Goal: Task Accomplishment & Management: Manage account settings

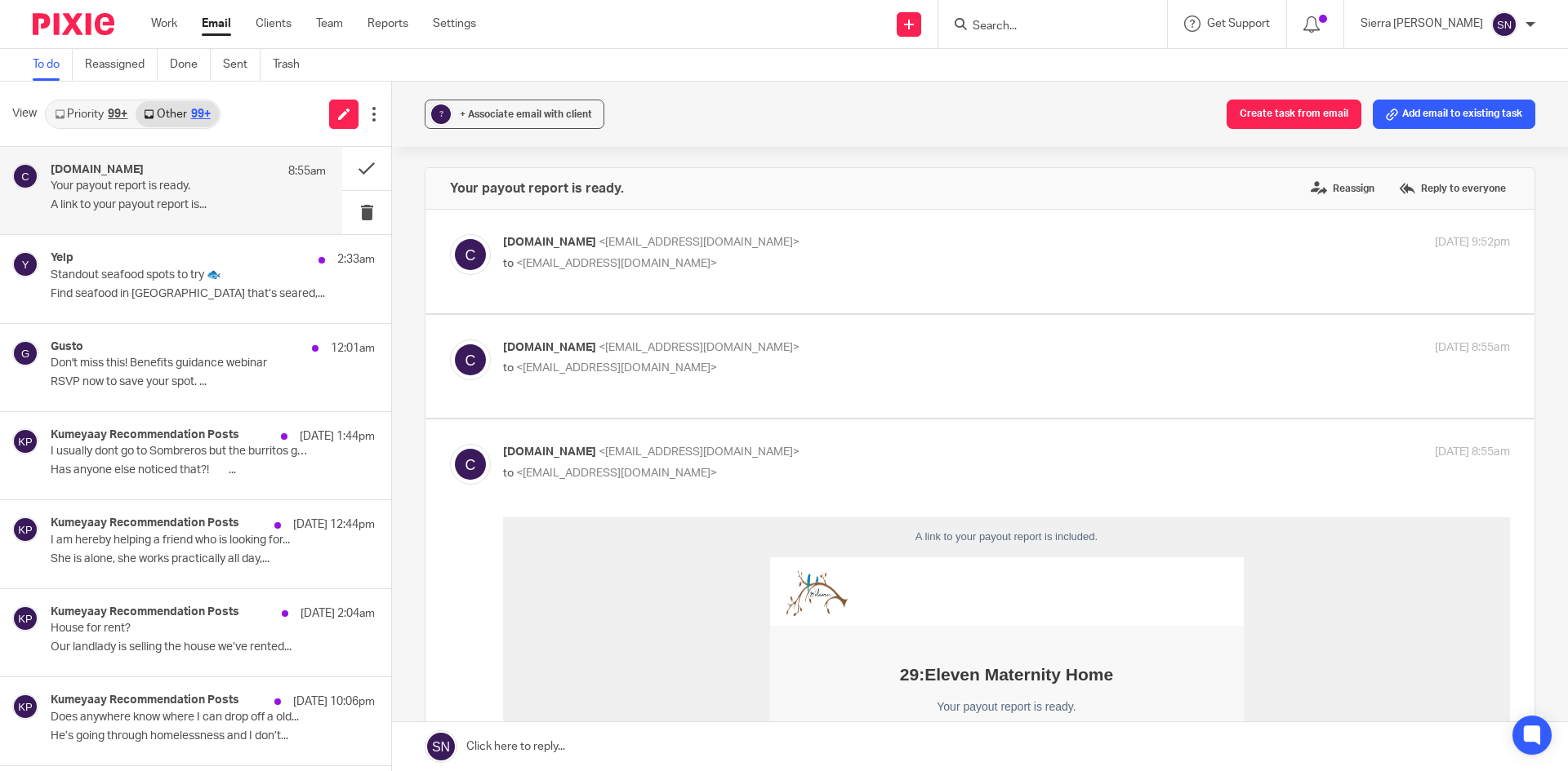
click at [922, 340] on p "Classy.org <info@classy-mail.org>" at bounding box center [838, 348] width 672 height 17
checkbox input "true"
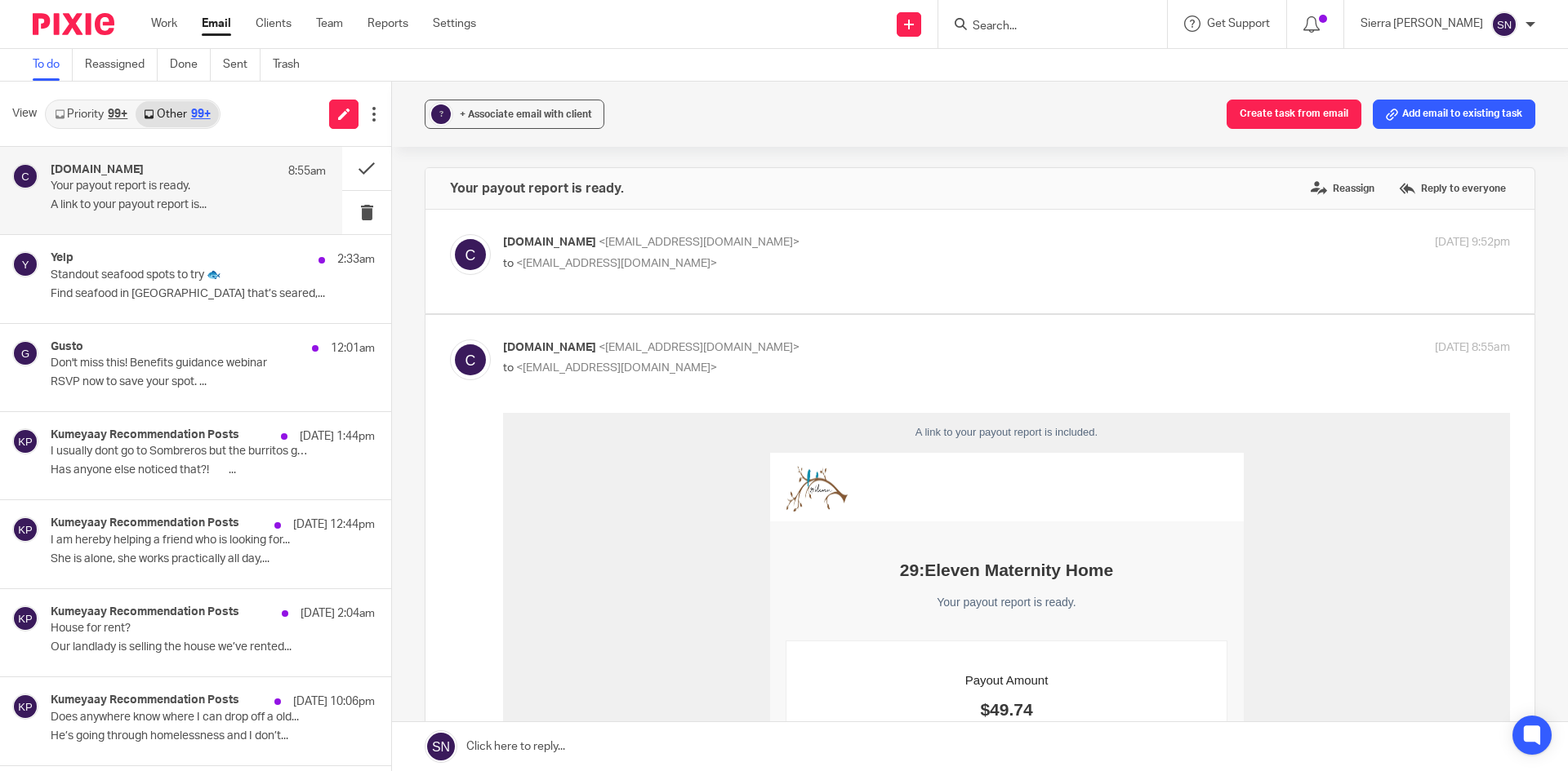
scroll to position [137, 0]
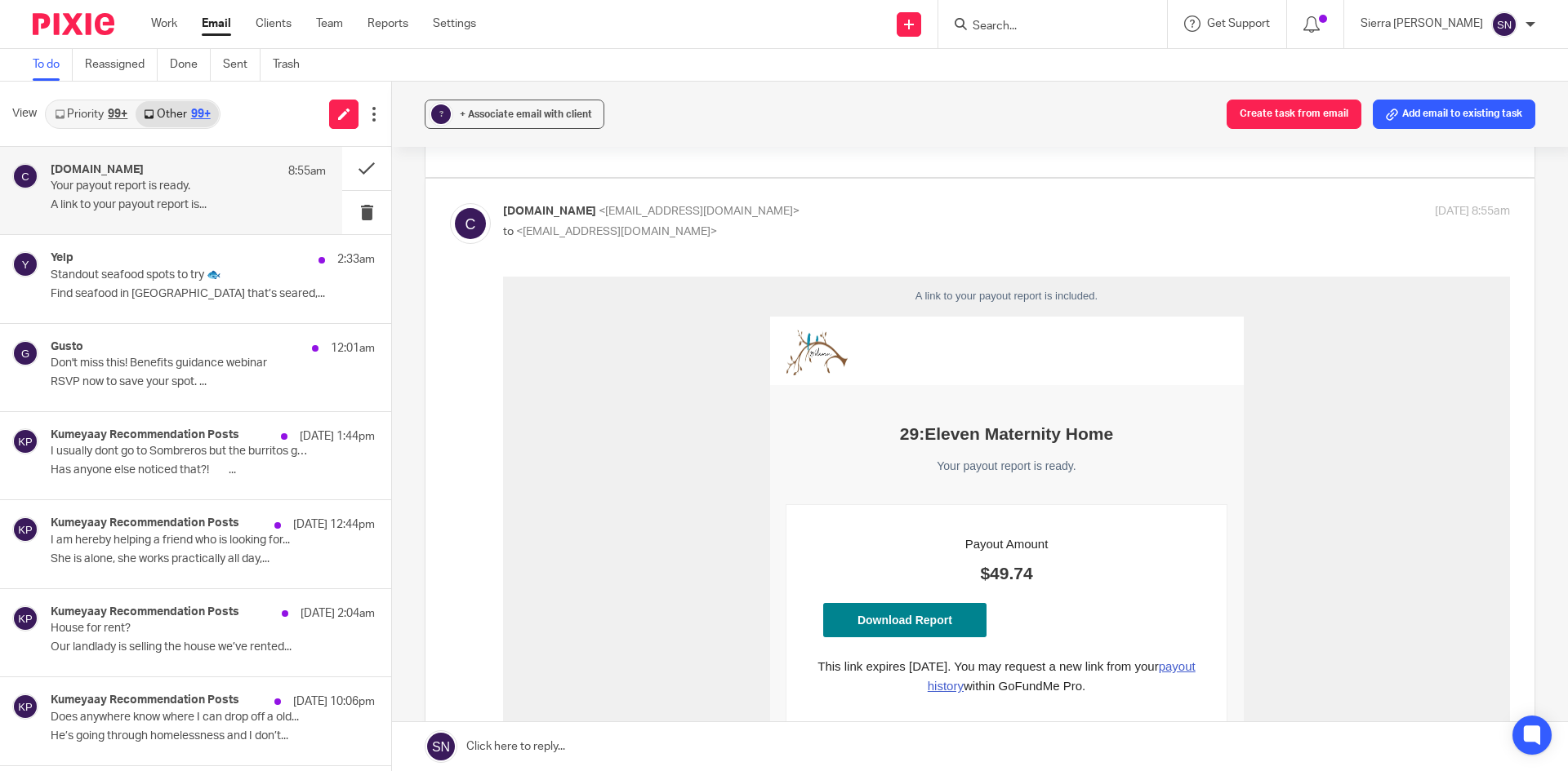
click at [922, 616] on link "Download Report" at bounding box center [904, 619] width 164 height 34
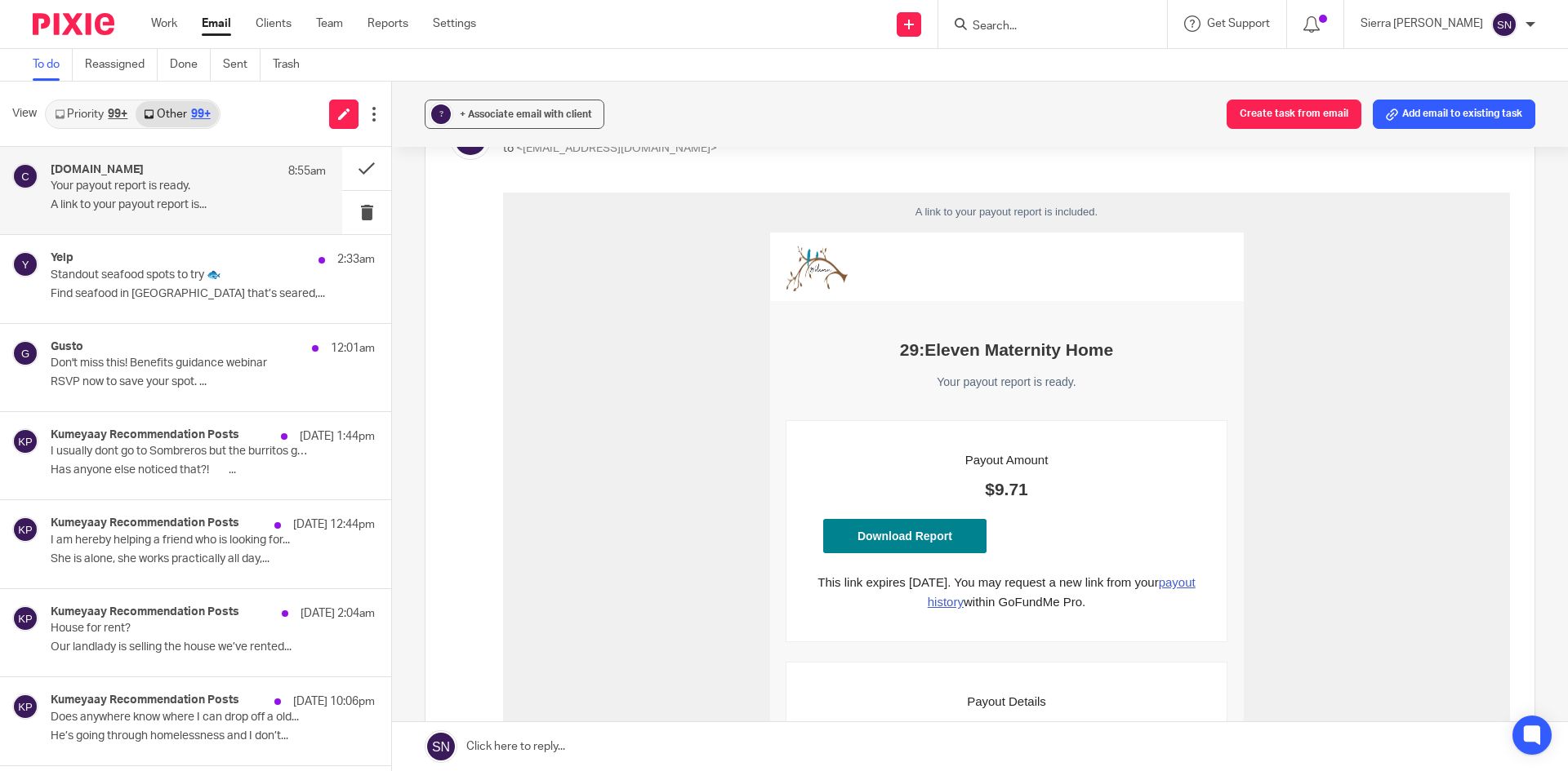
scroll to position [1496, 0]
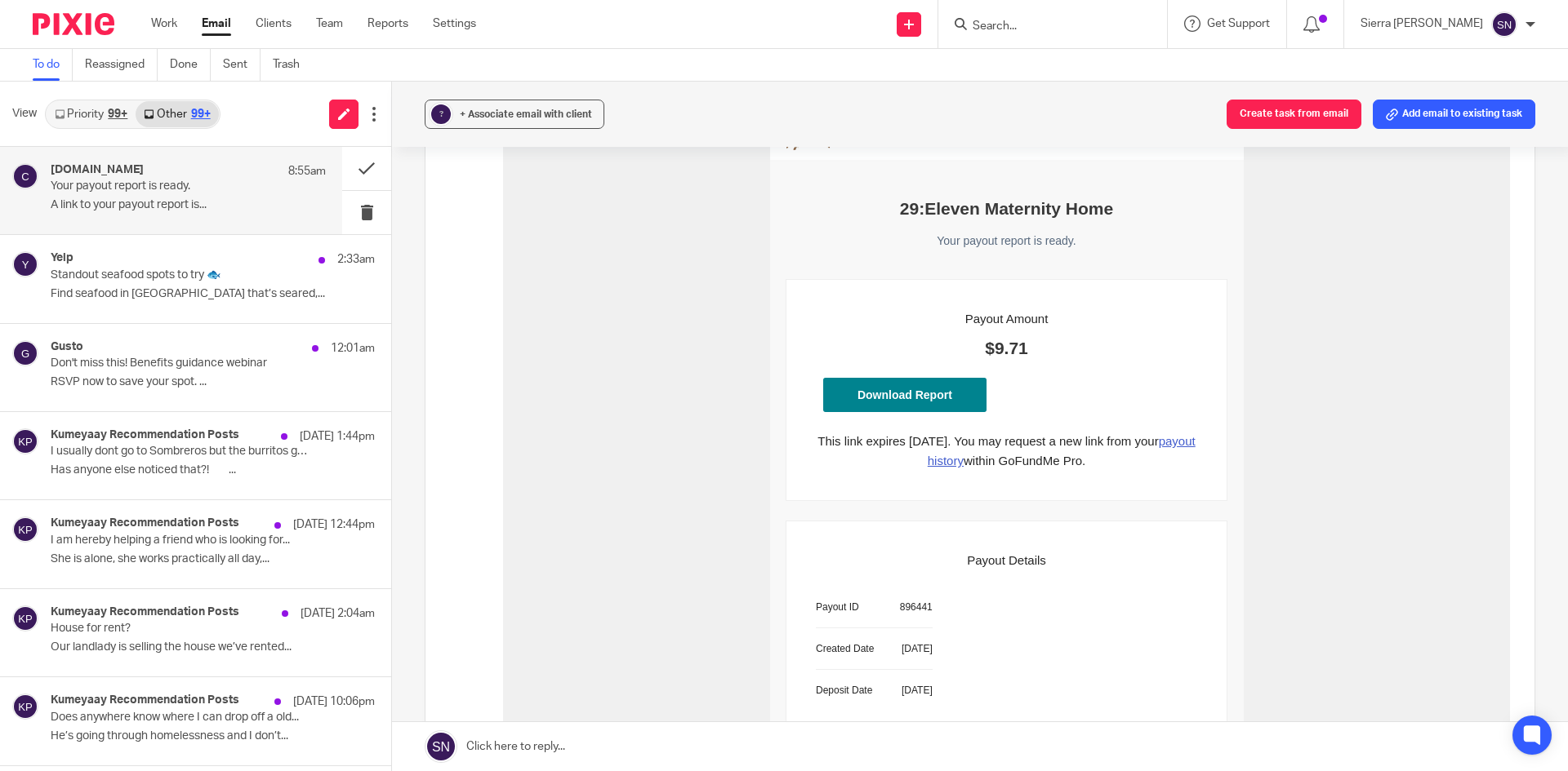
click at [907, 395] on link "Download Report" at bounding box center [904, 394] width 164 height 34
click at [199, 120] on link "Other 99+" at bounding box center [177, 114] width 83 height 26
click at [83, 112] on link "Priority 99+" at bounding box center [91, 114] width 89 height 26
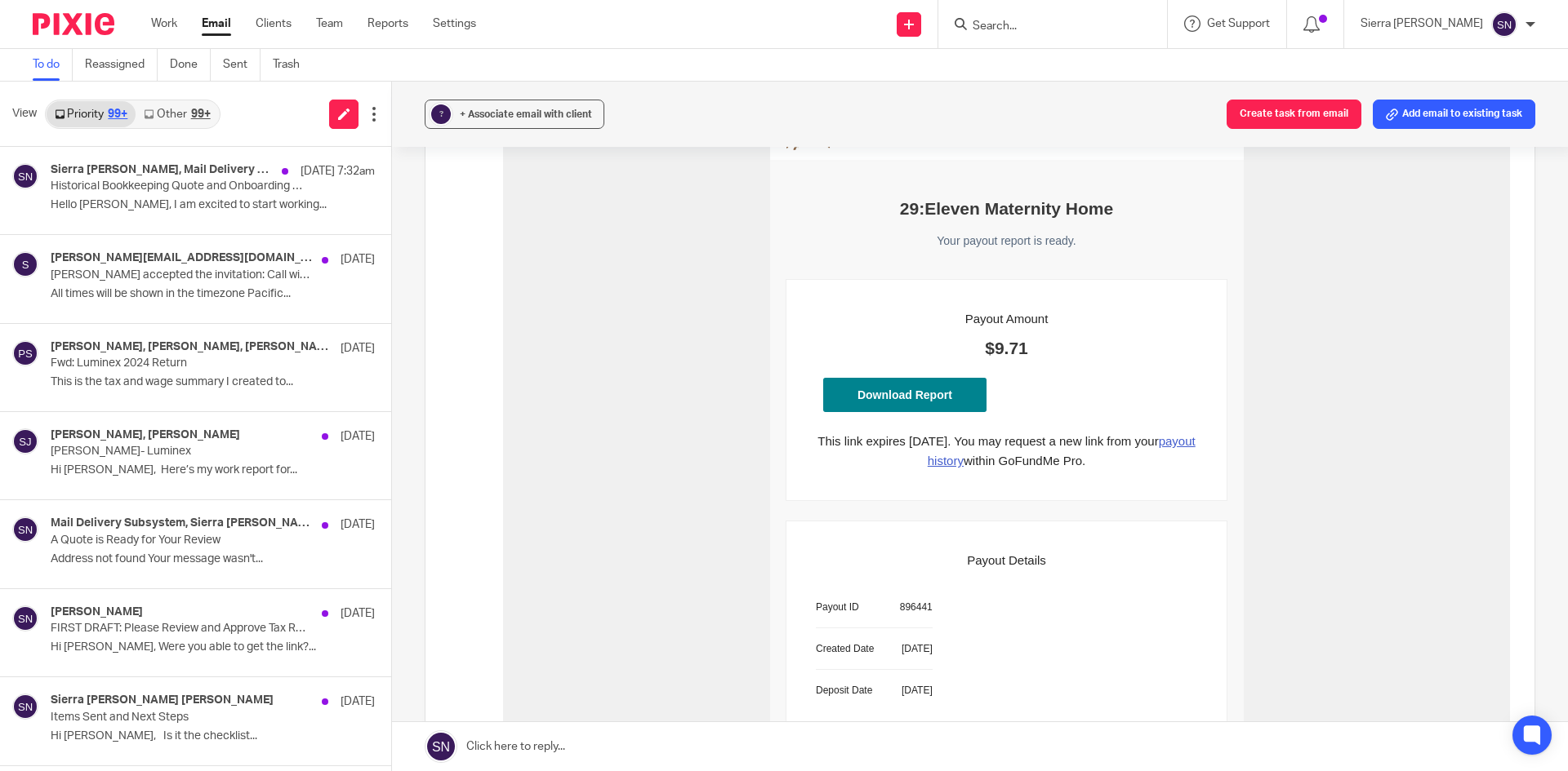
click at [191, 112] on link "Other 99+" at bounding box center [177, 114] width 83 height 26
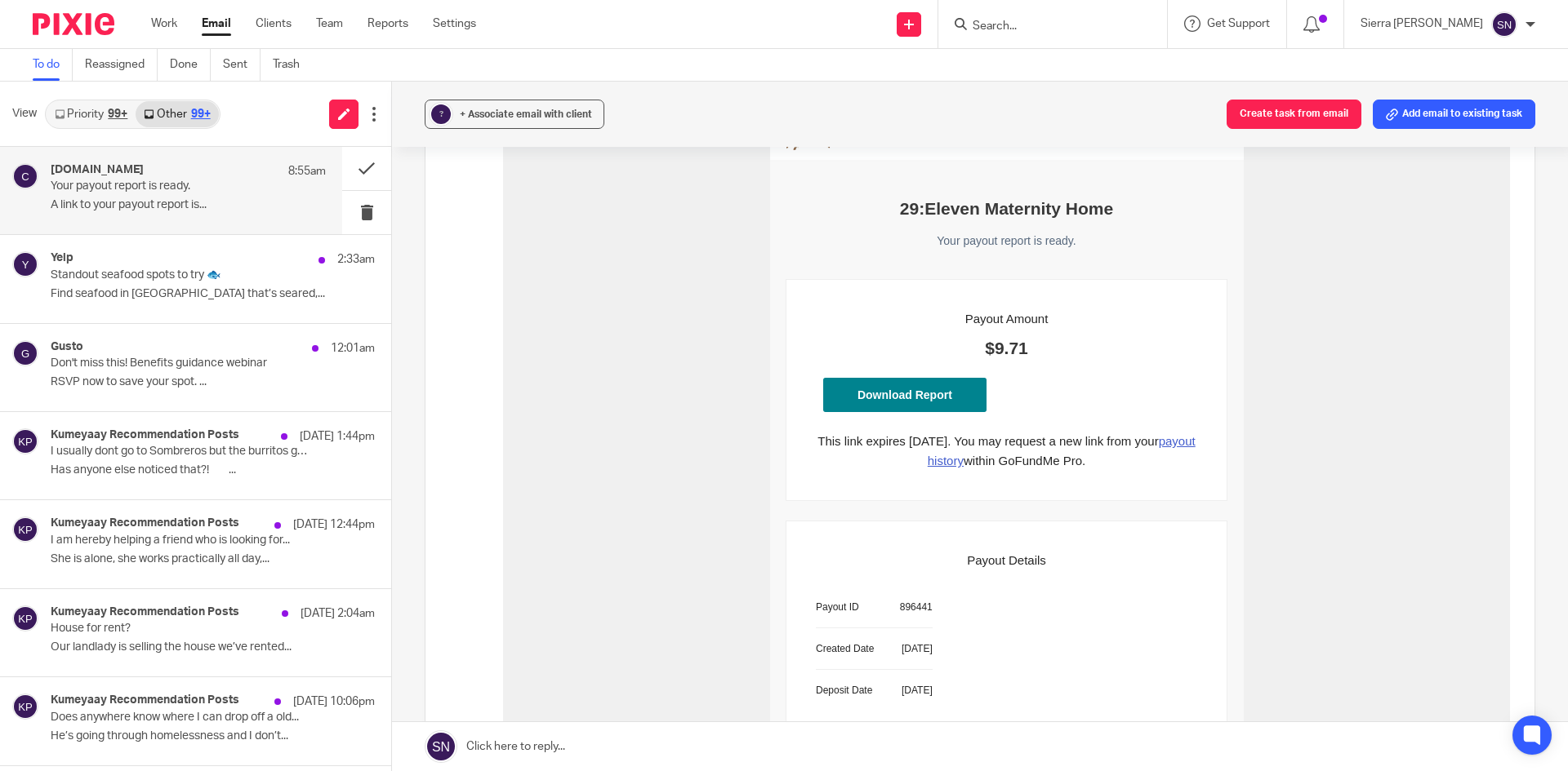
click at [78, 118] on link "Priority 99+" at bounding box center [91, 114] width 89 height 26
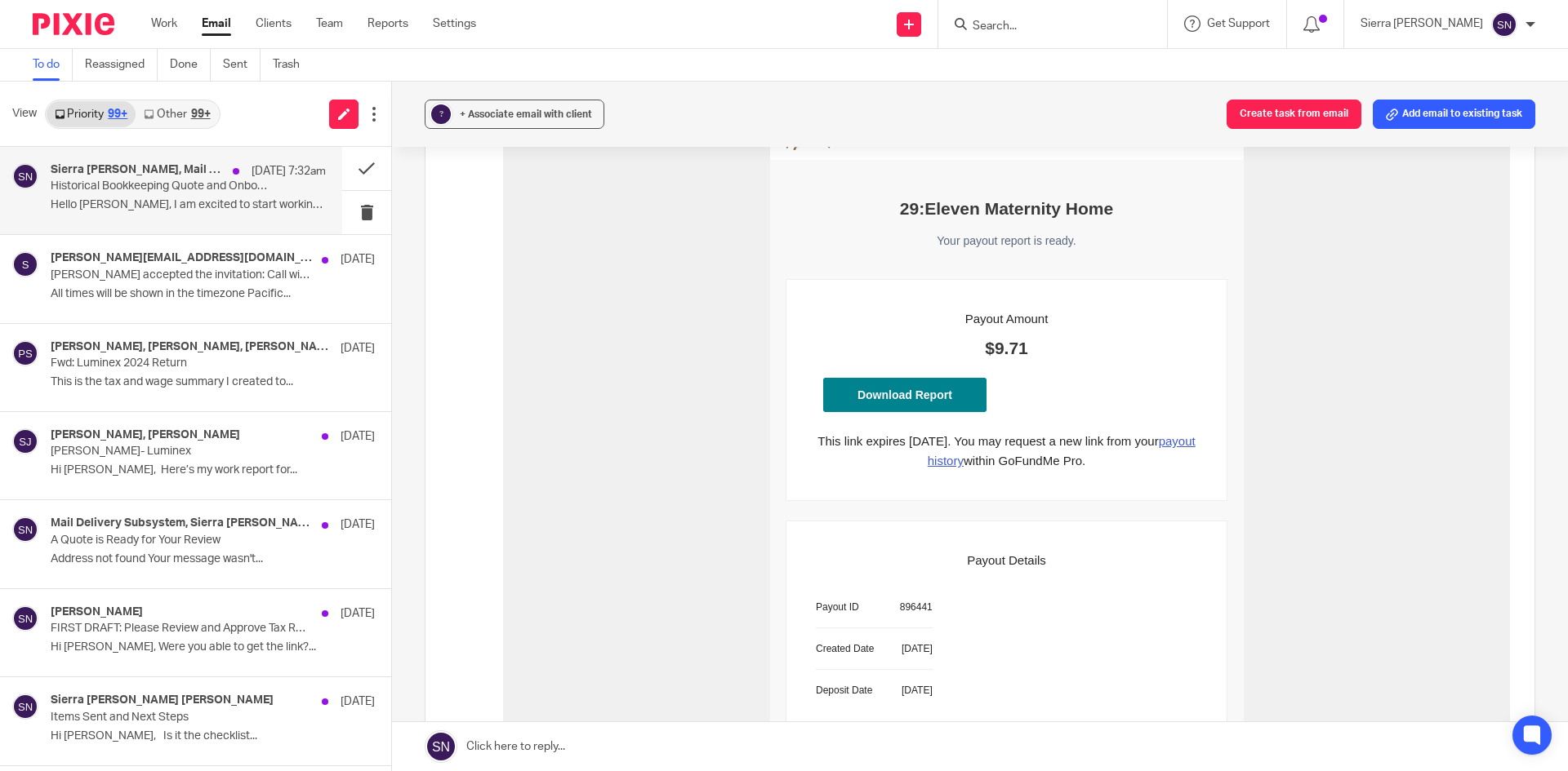
click at [116, 217] on div "Sierra Nilles, Mail Delivery Subsystem Aug 23 7:32am Historical Bookkeeping Quo…" at bounding box center [188, 191] width 275 height 55
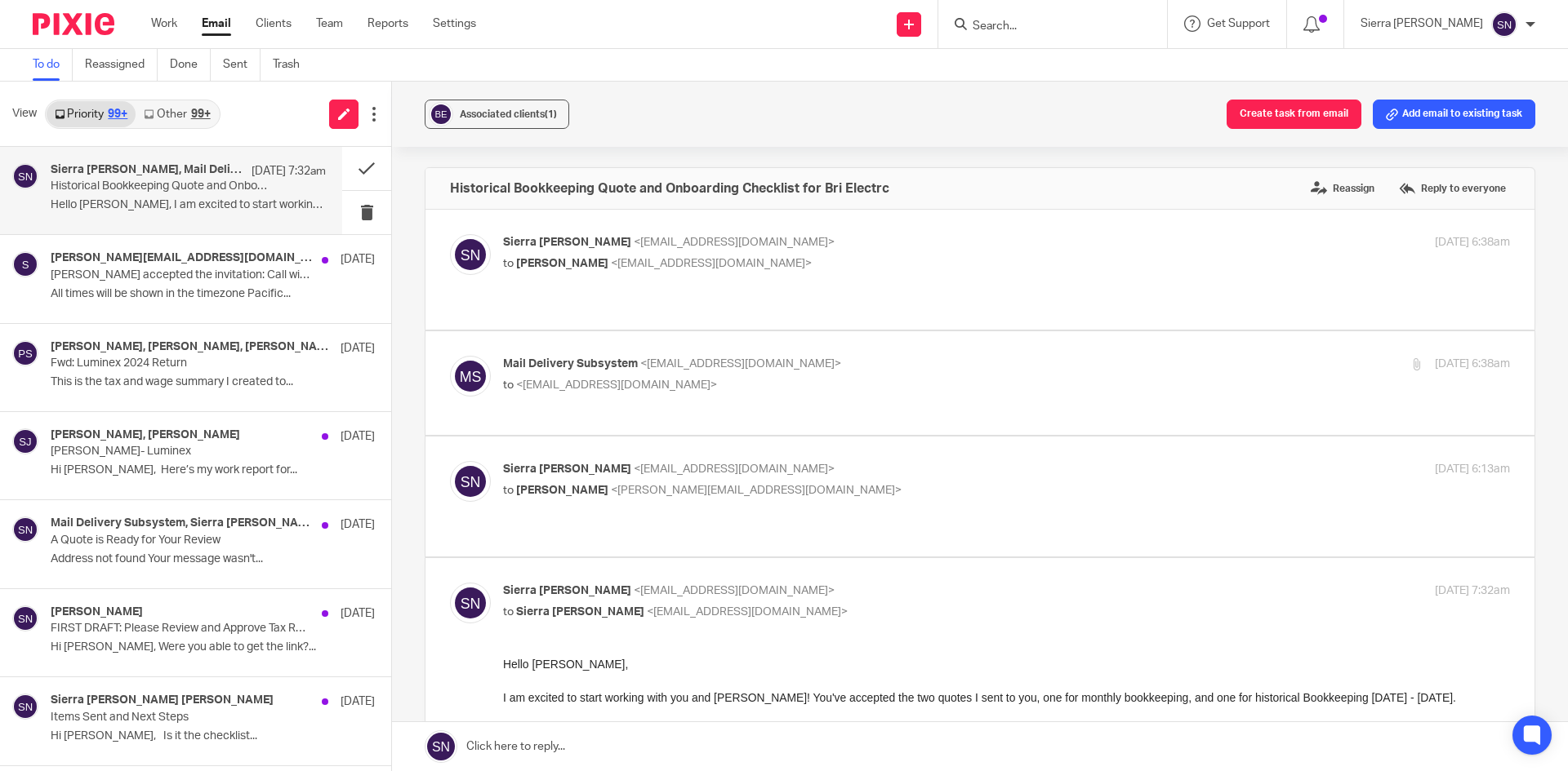
scroll to position [0, 0]
click at [190, 119] on link "Other 99+" at bounding box center [177, 114] width 83 height 26
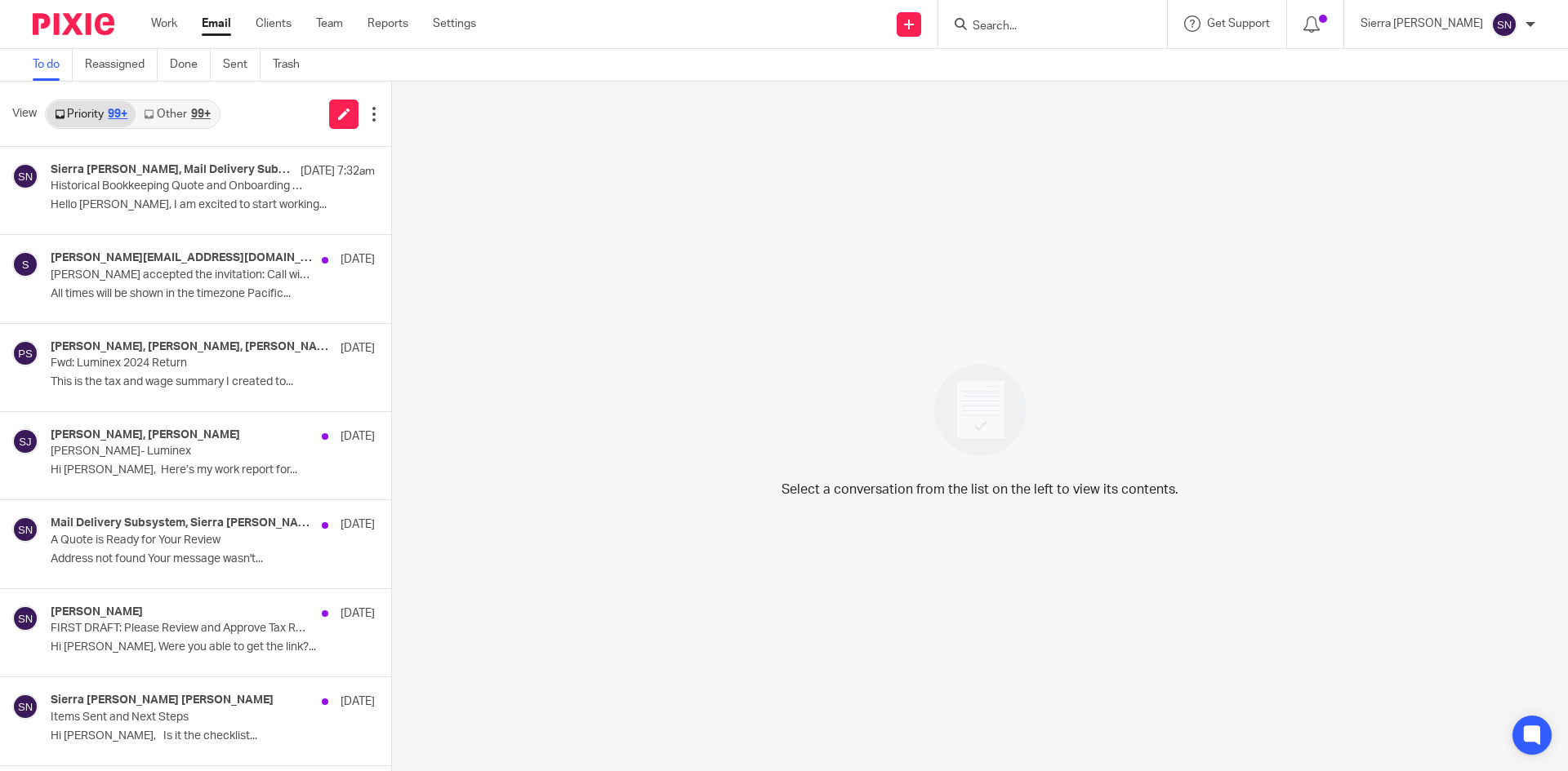
click at [180, 109] on link "Other 99+" at bounding box center [177, 114] width 83 height 26
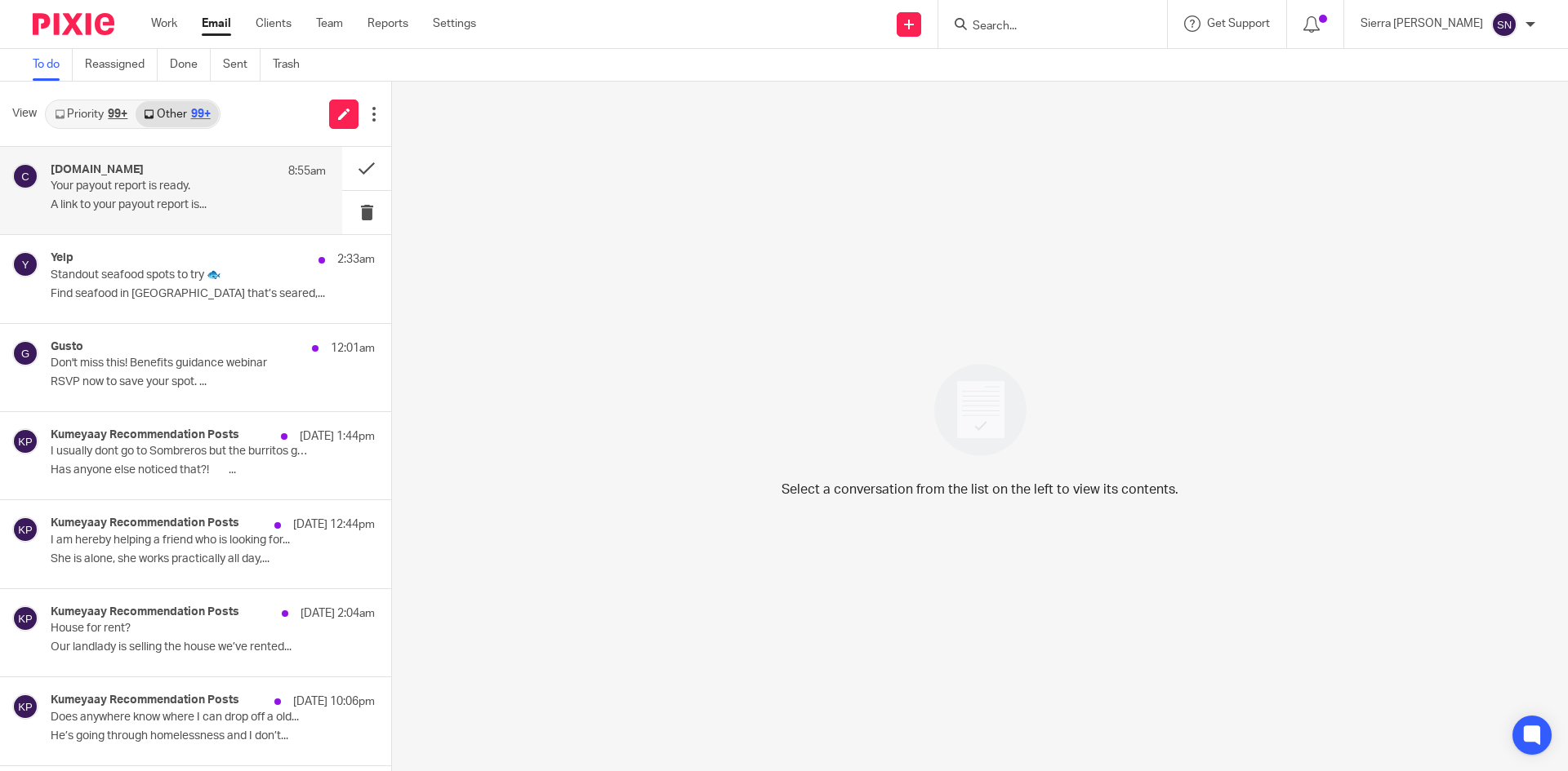
click at [175, 182] on p "Your payout report is ready." at bounding box center [160, 186] width 220 height 13
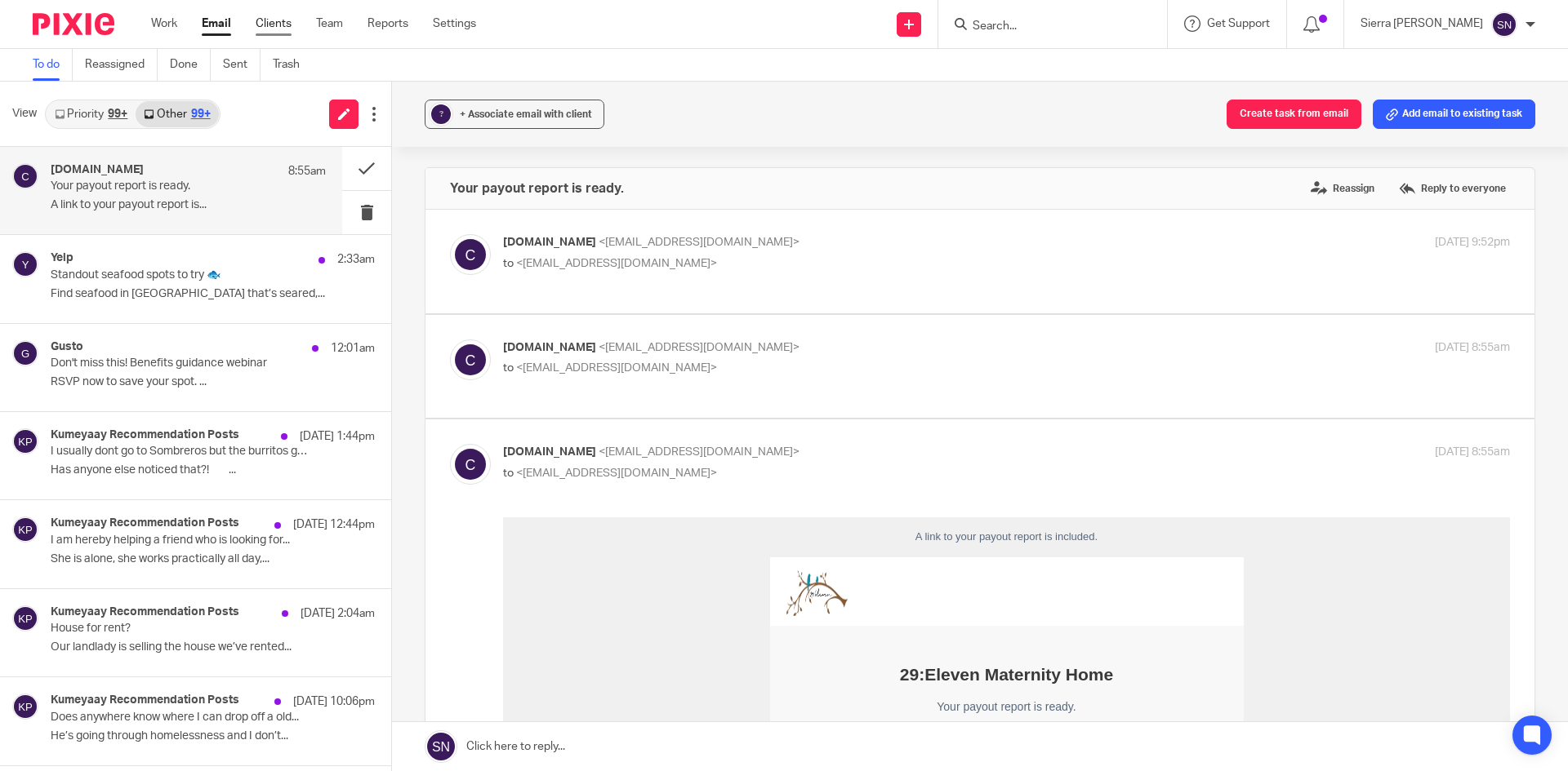
click at [287, 22] on link "Clients" at bounding box center [273, 23] width 36 height 16
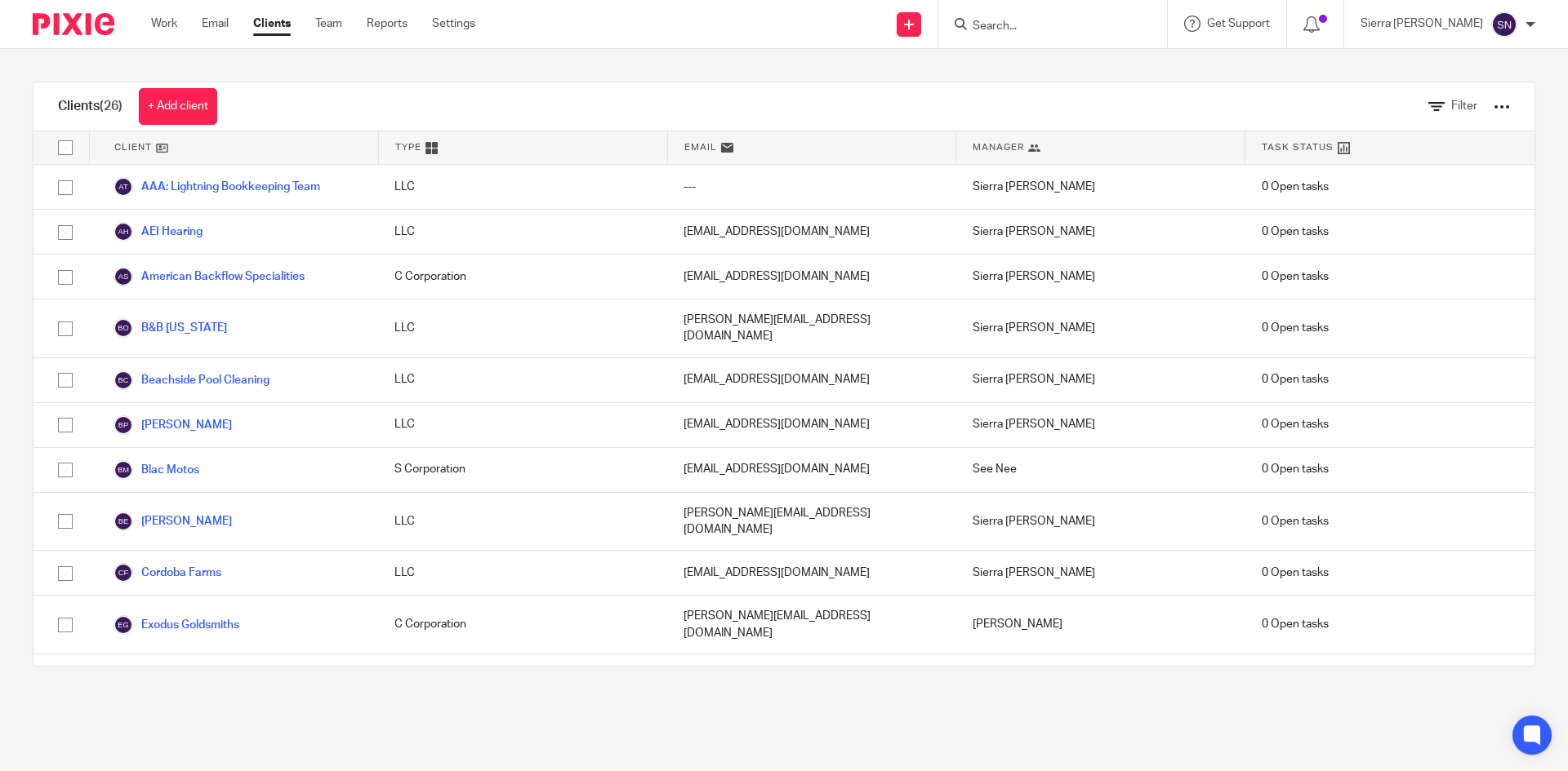
drag, startPoint x: 224, startPoint y: 20, endPoint x: 147, endPoint y: 12, distance: 77.4
click at [224, 19] on link "Email" at bounding box center [215, 23] width 27 height 16
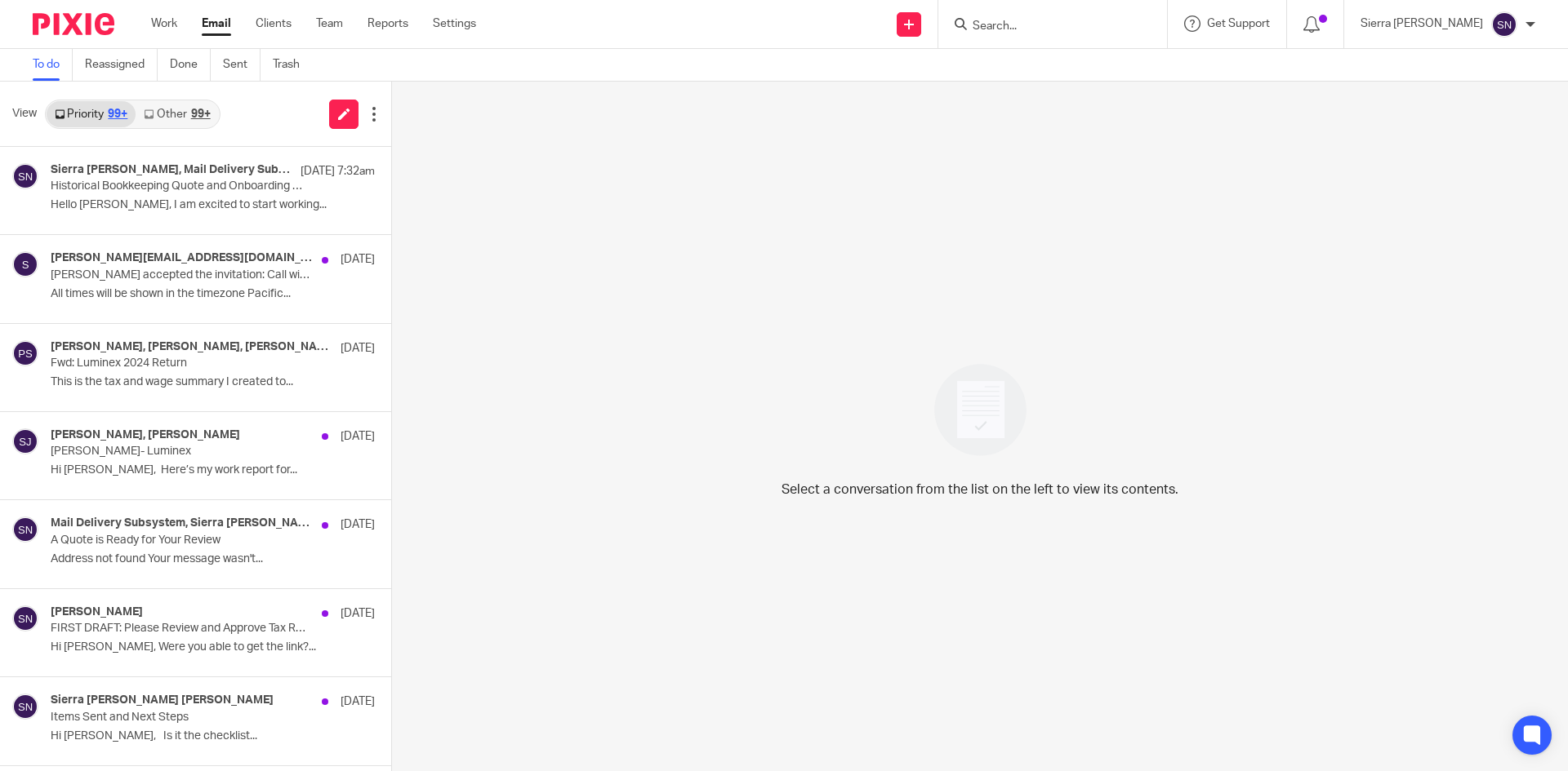
click at [200, 111] on div "99+" at bounding box center [201, 114] width 20 height 12
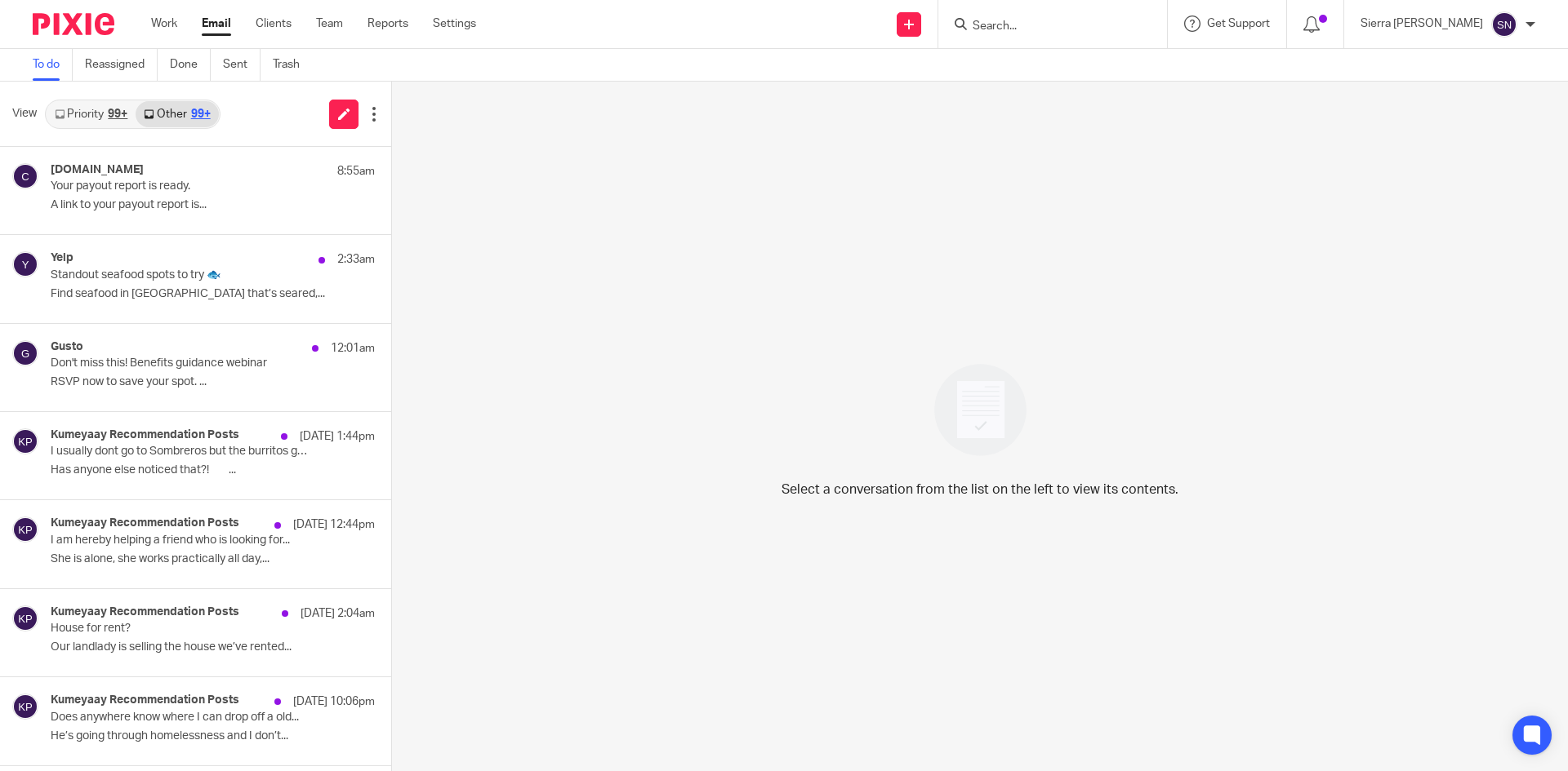
click at [91, 113] on link "Priority 99+" at bounding box center [91, 114] width 89 height 26
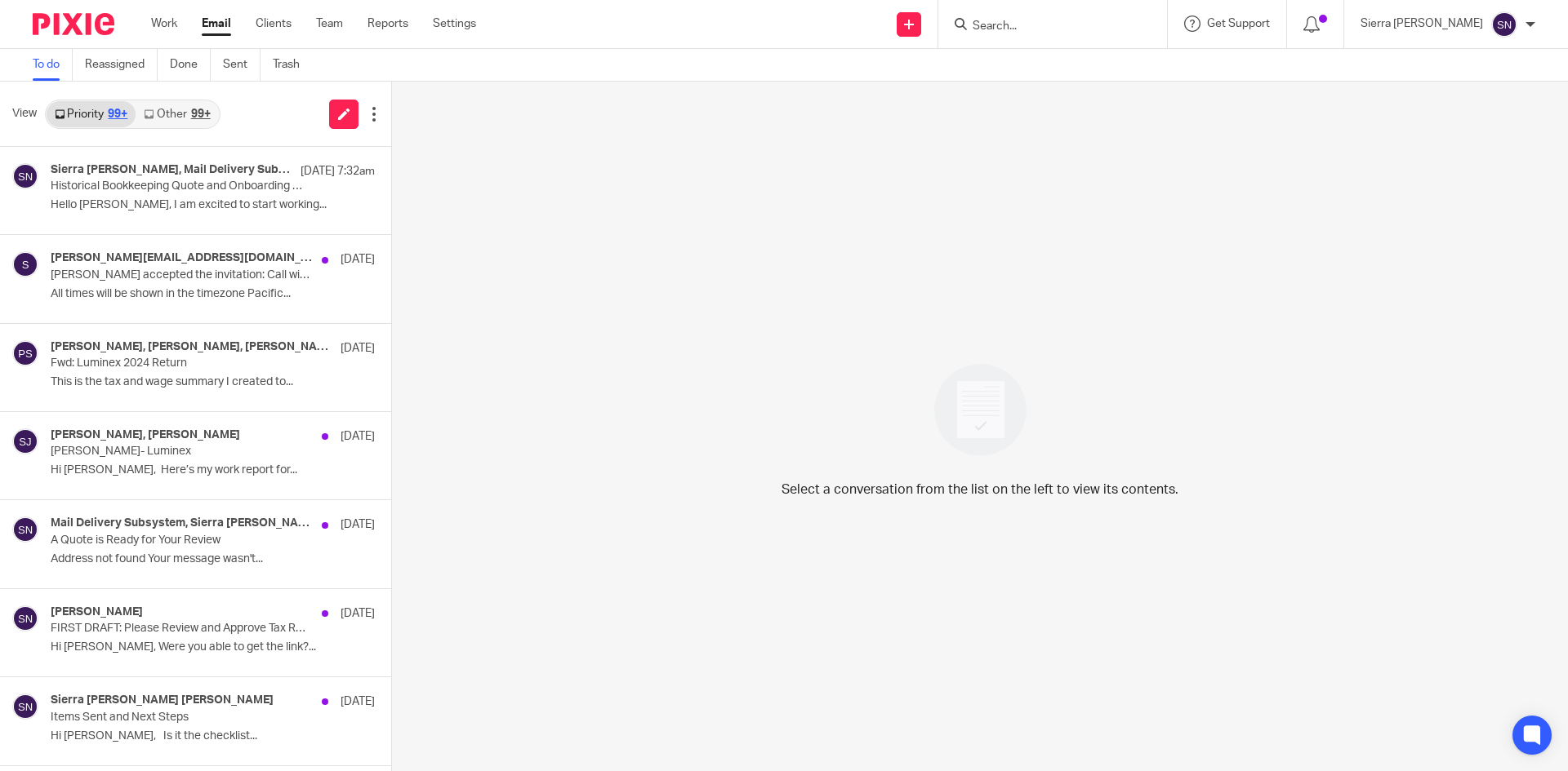
click at [207, 110] on div "99+" at bounding box center [201, 114] width 20 height 12
click at [196, 118] on div "99+" at bounding box center [201, 114] width 20 height 12
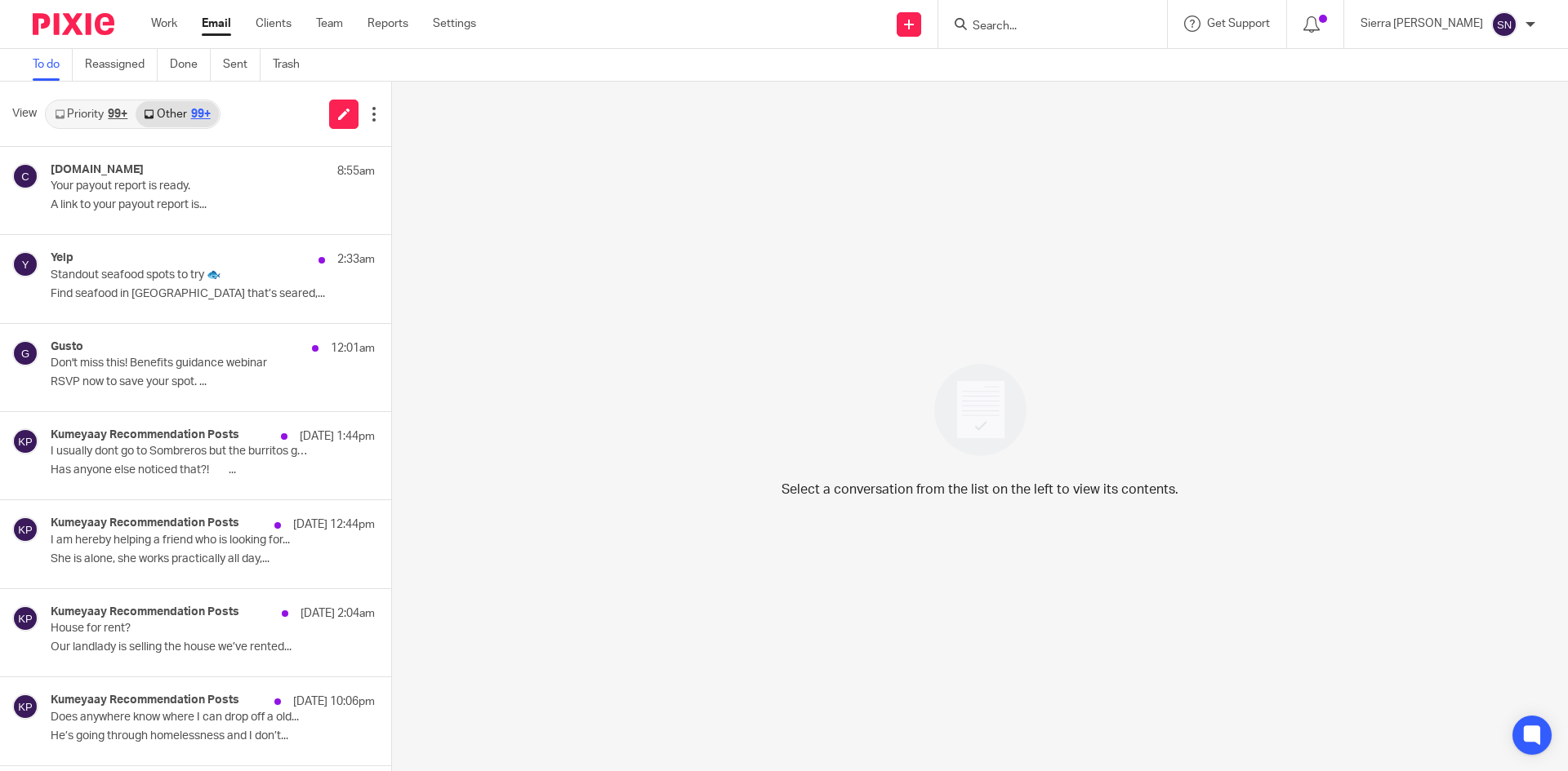
click at [78, 111] on link "Priority 99+" at bounding box center [91, 114] width 89 height 26
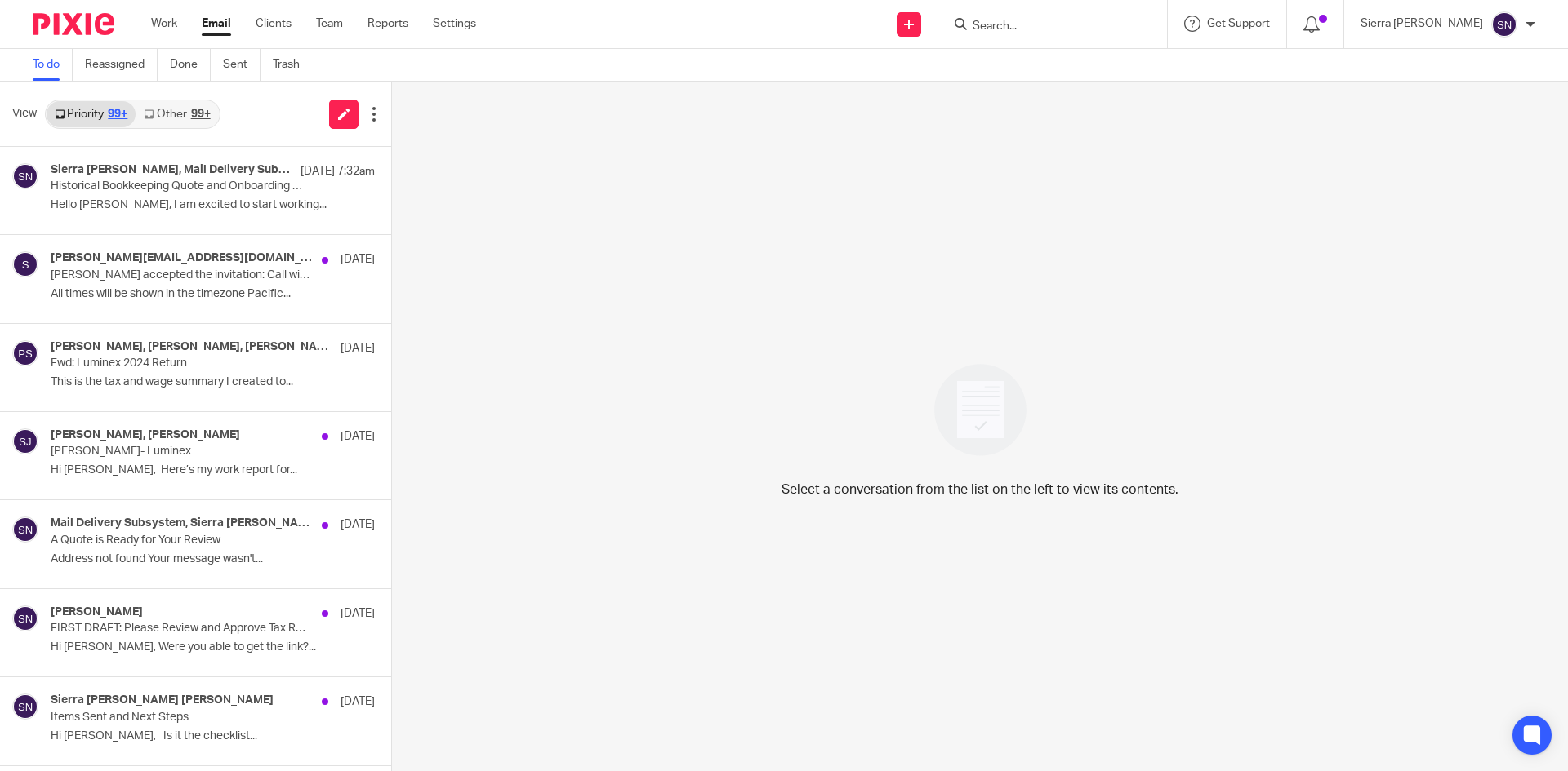
click at [186, 115] on link "Other 99+" at bounding box center [177, 114] width 83 height 26
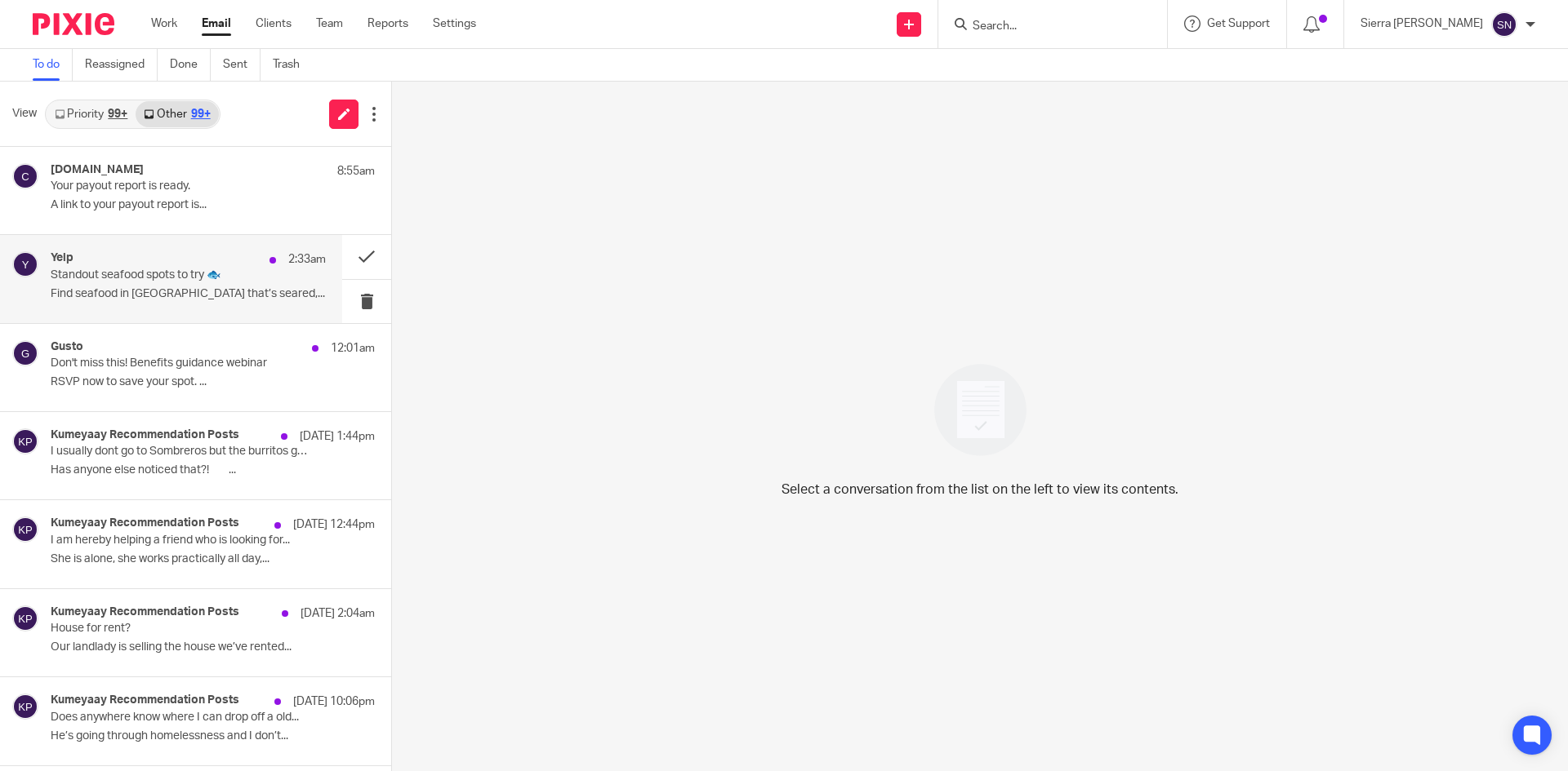
click at [140, 287] on div "Yelp 2:33am Standout seafood spots to try 🐟 Find seafood in San Diego that’s se…" at bounding box center [188, 279] width 275 height 55
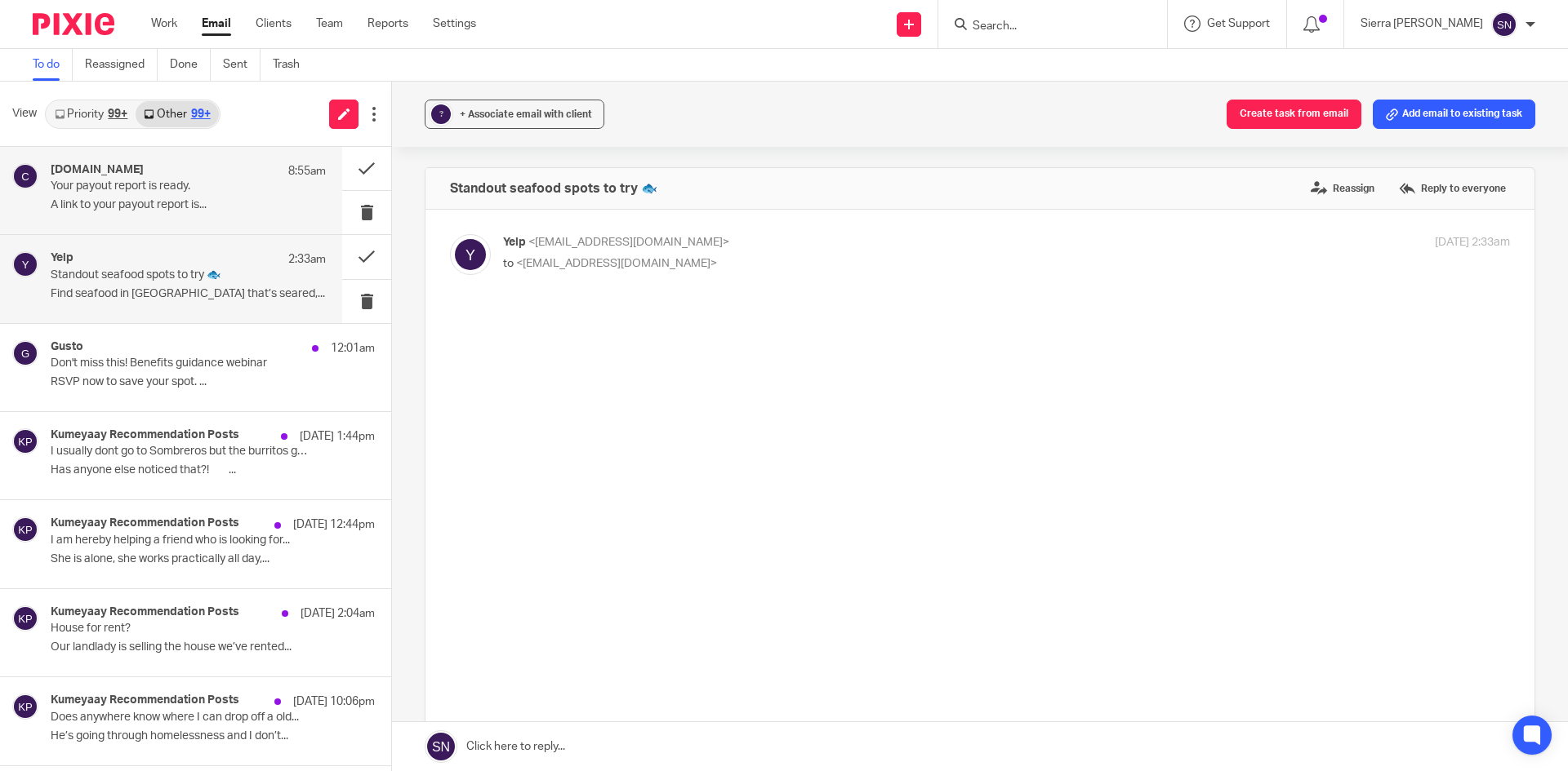
click at [163, 195] on div "Classy.org 8:55am Your payout report is ready. A link to your payout report is.…" at bounding box center [188, 191] width 275 height 55
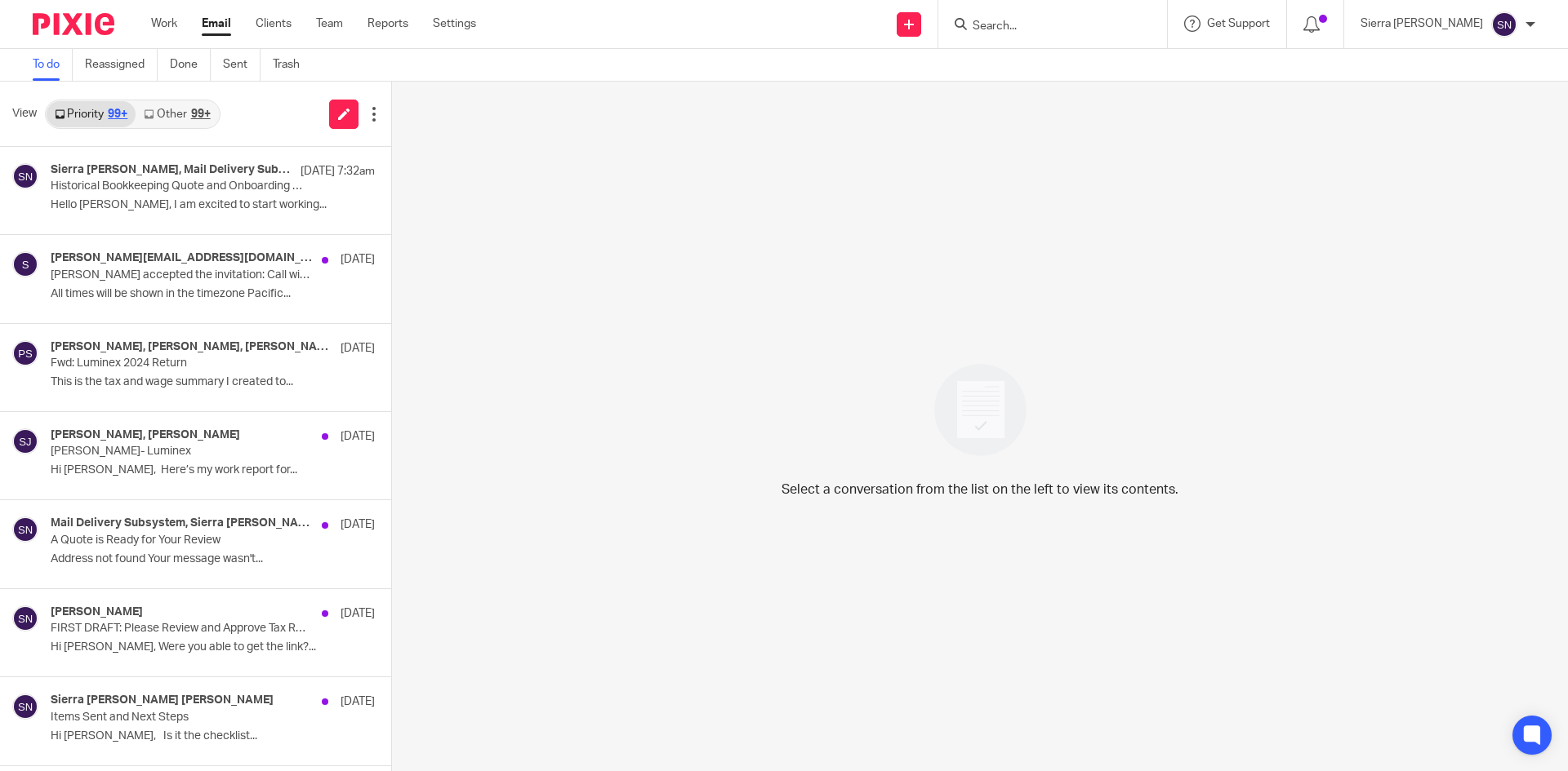
click at [200, 118] on div "99+" at bounding box center [201, 114] width 20 height 12
